Goal: Transaction & Acquisition: Obtain resource

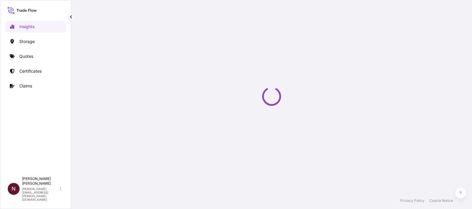
select select "2025"
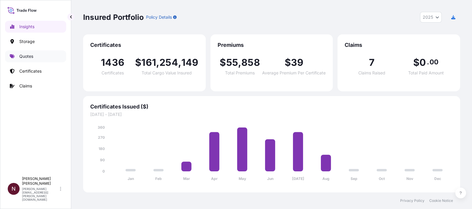
click at [35, 59] on link "Quotes" at bounding box center [35, 56] width 61 height 12
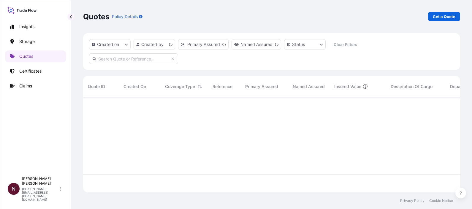
scroll to position [93, 371]
click at [447, 17] on p "Get a Quote" at bounding box center [444, 17] width 23 height 6
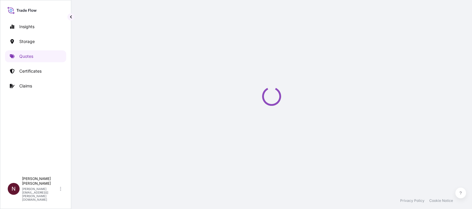
scroll to position [9, 0]
select select "Water"
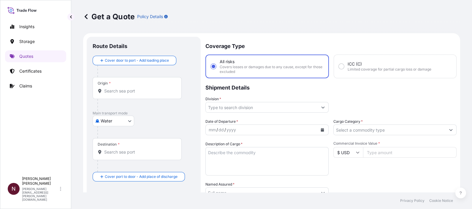
scroll to position [9, 0]
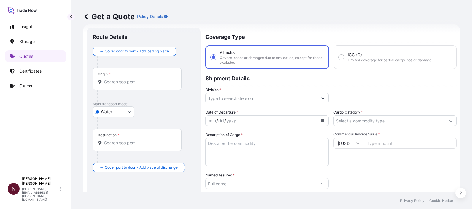
click at [107, 86] on div "Origin *" at bounding box center [137, 79] width 89 height 22
click at [107, 85] on input "Origin *" at bounding box center [139, 82] width 70 height 6
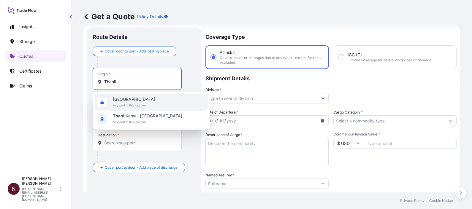
click at [120, 106] on span "Any port in this location" at bounding box center [134, 105] width 42 height 6
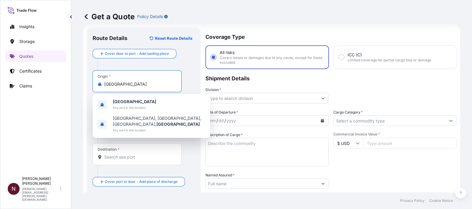
click at [91, 83] on div "Route Details Reset Route Details Cover door to port - Add loading place Place …" at bounding box center [144, 165] width 114 height 274
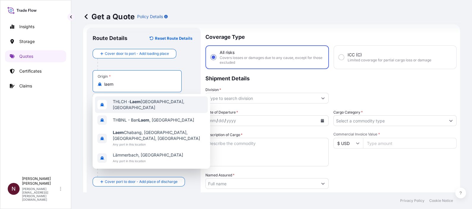
click at [119, 105] on span "THLCH - Laem Chabang, Thailand" at bounding box center [159, 105] width 93 height 12
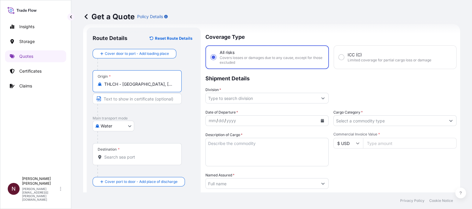
type input "THLCH - Laem Chabang, Thailand"
click at [117, 164] on div "Destination *" at bounding box center [137, 154] width 89 height 22
click at [117, 160] on input "Destination *" at bounding box center [139, 157] width 70 height 6
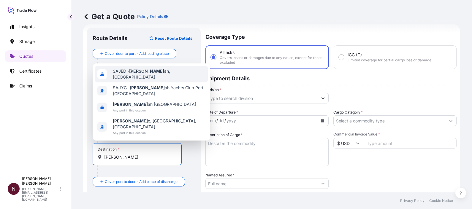
click at [129, 80] on span "SAJED - Jedd ah, Saudi Arabia" at bounding box center [159, 74] width 93 height 12
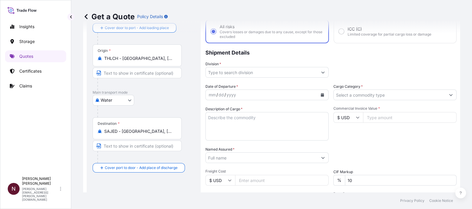
scroll to position [46, 0]
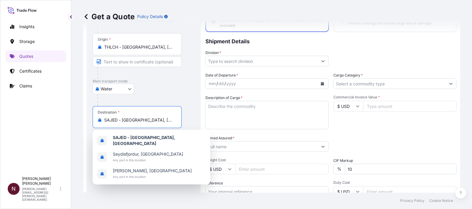
drag, startPoint x: 165, startPoint y: 119, endPoint x: 87, endPoint y: 119, distance: 77.5
click at [87, 119] on div "Route Details Reset Route Details Cover door to port - Add loading place Place …" at bounding box center [144, 127] width 114 height 274
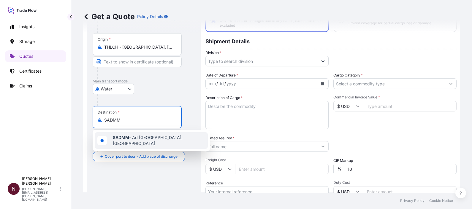
click at [127, 140] on b "SADMM" at bounding box center [121, 137] width 16 height 5
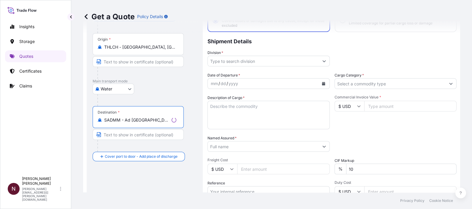
type input "SADMM - Ad Dammam, Saudi Arabia"
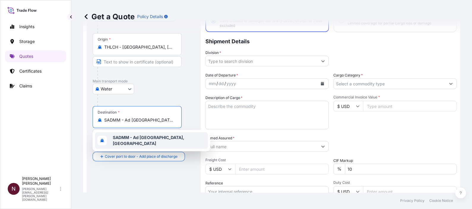
click at [185, 136] on div "SADMM - Ad Dammam, Saudi Arabia" at bounding box center [151, 140] width 113 height 17
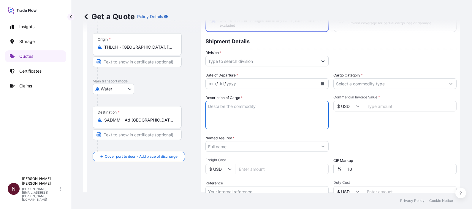
click at [236, 114] on textarea "Description of Cargo *" at bounding box center [267, 115] width 123 height 29
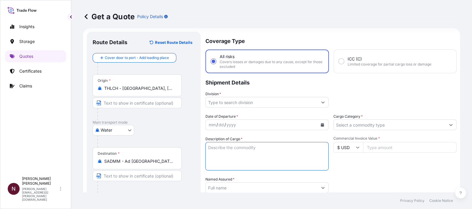
scroll to position [0, 0]
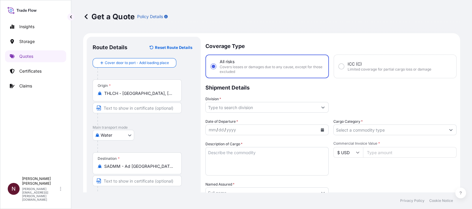
click at [321, 129] on icon "Calendar" at bounding box center [322, 130] width 3 height 4
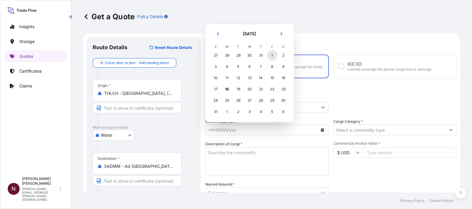
click at [271, 57] on div "1" at bounding box center [272, 55] width 11 height 11
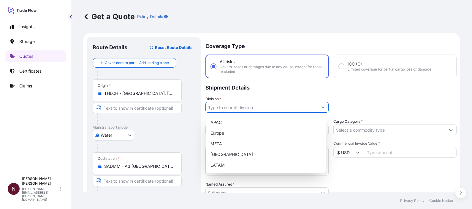
click at [259, 104] on input "Division *" at bounding box center [262, 107] width 112 height 11
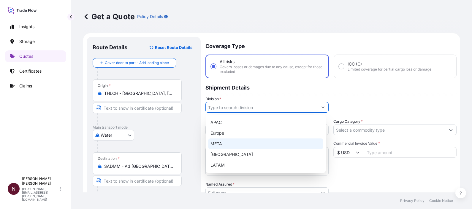
click at [230, 140] on div "META" at bounding box center [265, 144] width 115 height 11
type input "META"
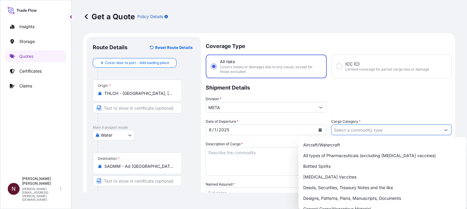
click at [355, 132] on input "Cargo Category *" at bounding box center [385, 130] width 109 height 11
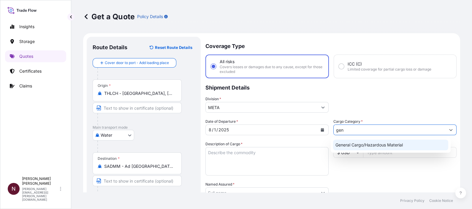
click at [343, 143] on div "General Cargo/Hazardous Material" at bounding box center [390, 145] width 115 height 11
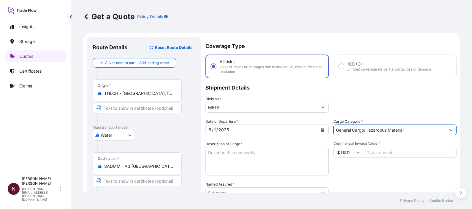
type input "General Cargo/Hazardous Material"
click at [224, 153] on textarea "Description of Cargo *" at bounding box center [267, 161] width 123 height 29
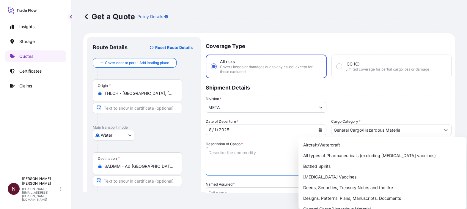
paste textarea "NORAMINE RE 340 180K"
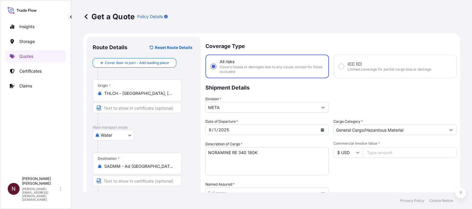
click at [215, 159] on textarea "NORAMINE RE 340 180K" at bounding box center [267, 161] width 123 height 29
paste textarea "NORAMINE SF 40 180K"
type textarea "NORAMINE RE 340 180K NORAMINE SF 40 180K"
click at [380, 150] on input "Commercial Invoice Value *" at bounding box center [410, 152] width 94 height 11
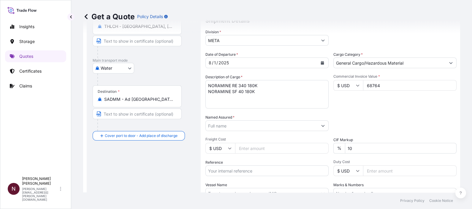
scroll to position [74, 0]
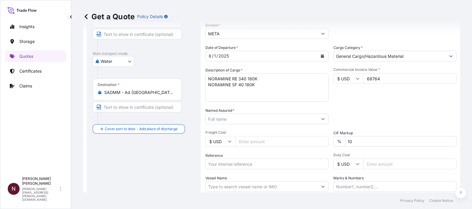
type input "68764"
drag, startPoint x: 330, startPoint y: 144, endPoint x: 326, endPoint y: 145, distance: 4.2
click at [326, 145] on div "Date of Departure * 8 / 1 / 2025 Cargo Category * General Cargo/Hazardous Mater…" at bounding box center [331, 118] width 251 height 147
type input "0"
click at [218, 117] on input "Named Assured *" at bounding box center [262, 119] width 112 height 11
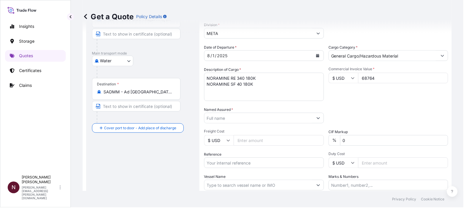
paste input "JOTUN SAUDIA CO. LTD."
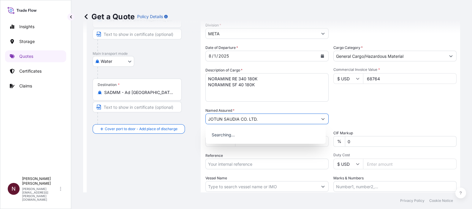
type input "JOTUN SAUDIA CO. LTD."
click at [378, 110] on div "Packing Category Type to search a container mode Please select a primary mode o…" at bounding box center [395, 116] width 123 height 17
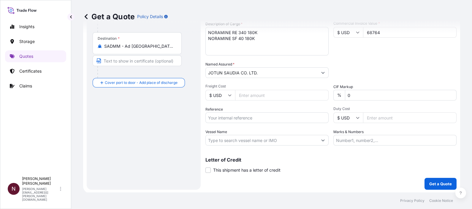
scroll to position [121, 0]
click at [217, 141] on input "Vessel Name" at bounding box center [262, 140] width 112 height 11
click at [217, 117] on input "Reference" at bounding box center [267, 117] width 123 height 11
paste input "SA1015240379"
type input "SA1015240379"
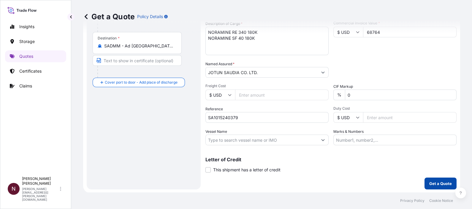
click at [429, 184] on p "Get a Quote" at bounding box center [440, 184] width 23 height 6
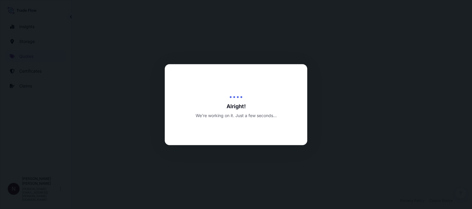
select select "Water"
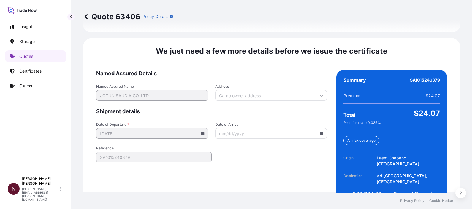
scroll to position [918, 0]
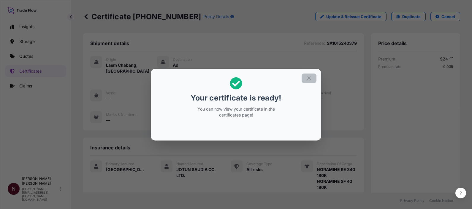
click at [309, 79] on icon "button" at bounding box center [309, 78] width 5 height 5
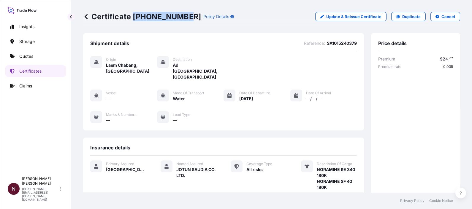
drag, startPoint x: 132, startPoint y: 18, endPoint x: 181, endPoint y: 19, distance: 49.0
click at [181, 19] on p "Certificate 31614-1528-1" at bounding box center [142, 17] width 118 height 10
copy p "31614-1528-1"
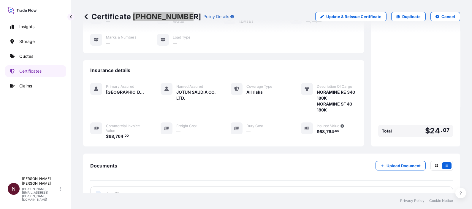
scroll to position [124, 0]
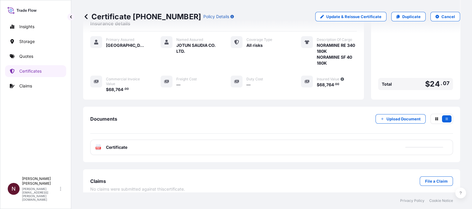
click at [108, 145] on span "Certificate" at bounding box center [116, 148] width 21 height 6
click at [115, 145] on span "Certificate" at bounding box center [116, 148] width 21 height 6
click at [118, 145] on span "Certificate" at bounding box center [116, 148] width 21 height 6
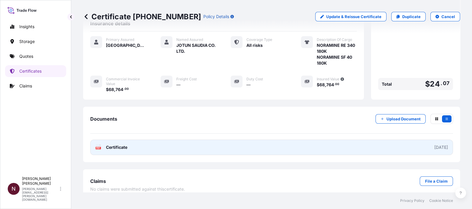
click at [120, 145] on span "Certificate" at bounding box center [116, 148] width 21 height 6
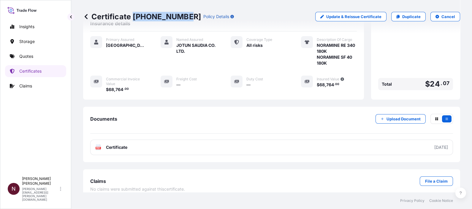
drag, startPoint x: 133, startPoint y: 16, endPoint x: 181, endPoint y: 16, distance: 48.7
click at [181, 16] on p "Certificate 31614-1528-1" at bounding box center [142, 17] width 118 height 10
copy p "31614-1528-1"
click at [107, 88] on span "$ 68 , 764 . 00" at bounding box center [117, 90] width 23 height 4
copy span "$ 68 , 764 ."
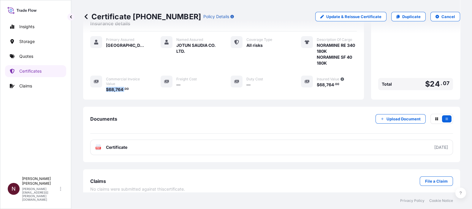
click at [119, 86] on div "Primary Assured Saudi Arabia Named Assured JOTUN SAUDIA CO. LTD. Coverage Type …" at bounding box center [223, 67] width 267 height 72
drag, startPoint x: 124, startPoint y: 84, endPoint x: 109, endPoint y: 85, distance: 15.2
click at [109, 88] on span "$ 68 , 764 . 00" at bounding box center [117, 90] width 23 height 4
copy span "68 , 764 ."
